Goal: Book appointment/travel/reservation

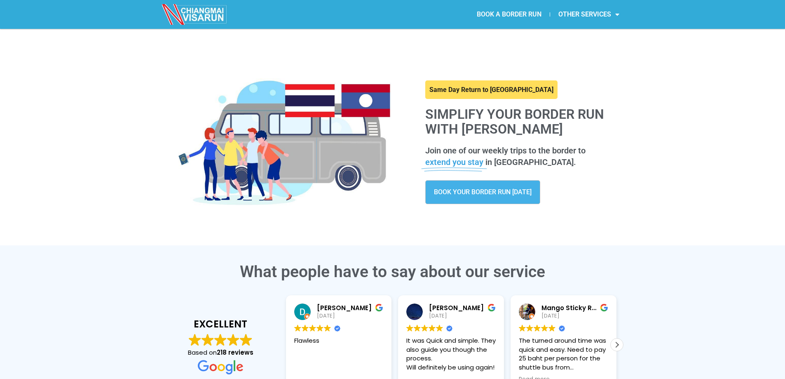
click at [512, 8] on link "BOOK A BORDER RUN" at bounding box center [508, 14] width 81 height 19
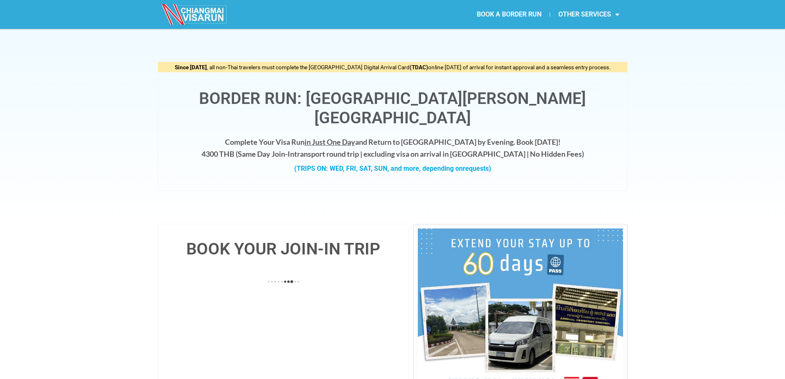
drag, startPoint x: 229, startPoint y: 135, endPoint x: 263, endPoint y: 133, distance: 34.2
click at [263, 136] on h4 "Complete Your Visa Run in Just One Day and Return to [GEOGRAPHIC_DATA] by Eveni…" at bounding box center [392, 148] width 452 height 24
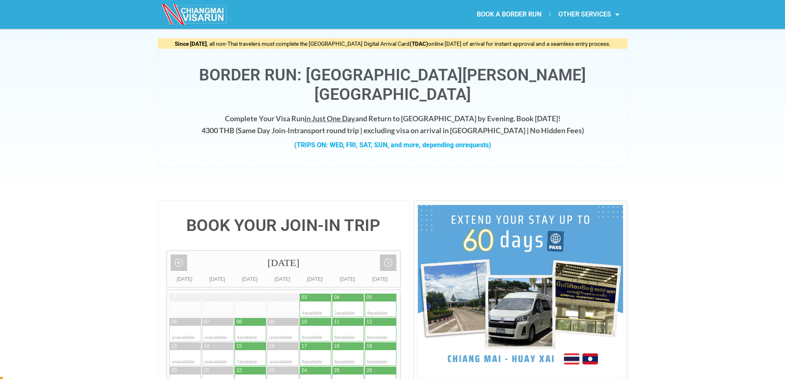
scroll to position [67, 0]
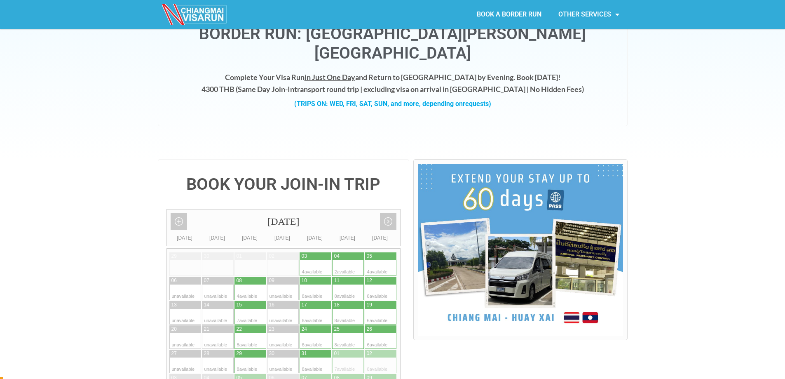
drag, startPoint x: 727, startPoint y: 147, endPoint x: 732, endPoint y: 180, distance: 32.4
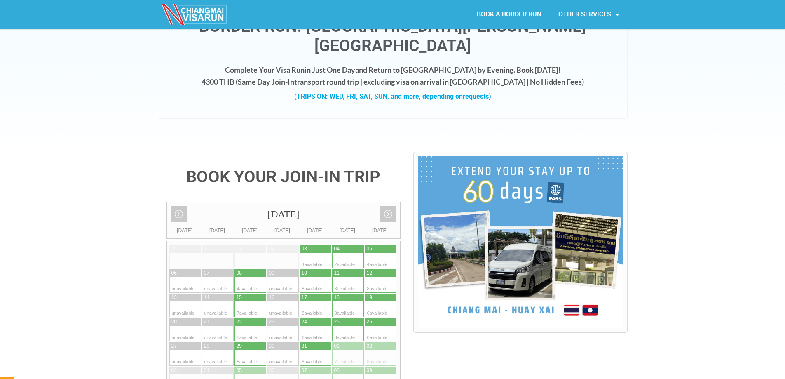
drag, startPoint x: 713, startPoint y: 182, endPoint x: 716, endPoint y: 203, distance: 20.5
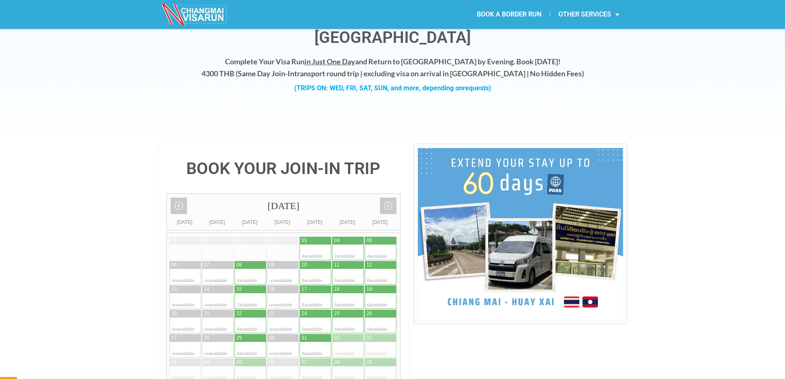
click at [523, 253] on img at bounding box center [520, 234] width 205 height 172
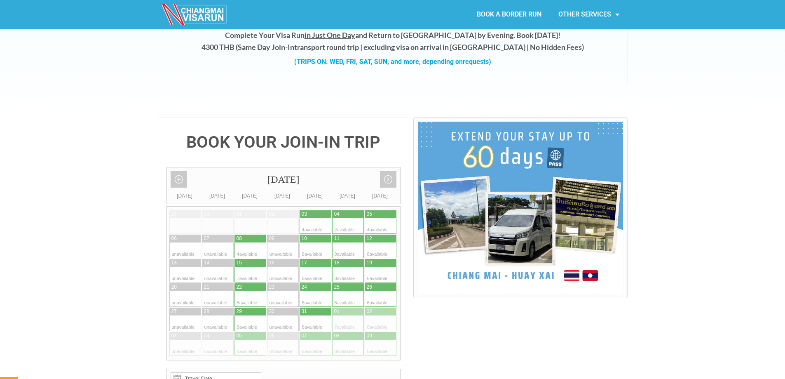
drag, startPoint x: 631, startPoint y: 201, endPoint x: 642, endPoint y: 227, distance: 27.2
